Goal: Task Accomplishment & Management: Use online tool/utility

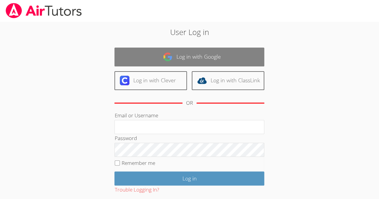
click at [220, 57] on link "Log in with Google" at bounding box center [189, 57] width 150 height 19
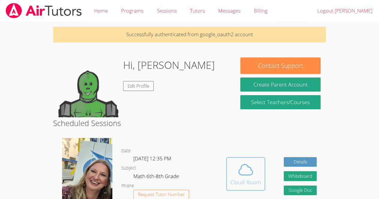
click at [243, 163] on icon at bounding box center [245, 169] width 17 height 17
click at [245, 171] on icon at bounding box center [245, 169] width 17 height 17
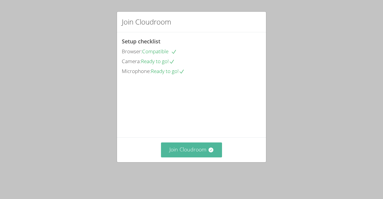
click at [186, 156] on button "Join Cloudroom" at bounding box center [191, 149] width 61 height 15
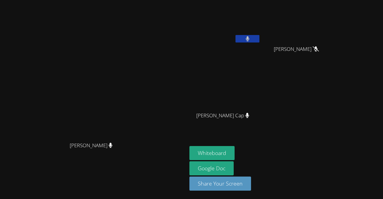
click at [236, 35] on button at bounding box center [248, 38] width 24 height 7
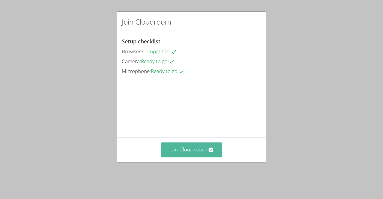
click at [186, 157] on button "Join Cloudroom" at bounding box center [191, 149] width 61 height 15
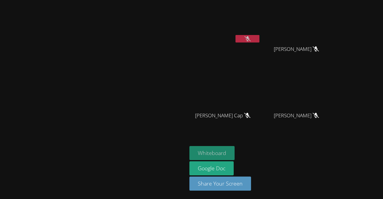
click at [235, 151] on button "Whiteboard" at bounding box center [211, 153] width 45 height 14
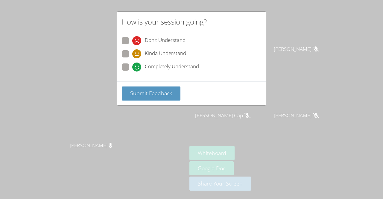
click at [132, 72] on span at bounding box center [132, 72] width 0 height 0
click at [132, 68] on input "Completely Understand" at bounding box center [134, 65] width 5 height 5
radio input "true"
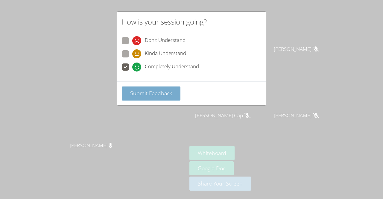
click at [142, 94] on span "Submit Feedback" at bounding box center [151, 92] width 42 height 7
